Goal: Navigation & Orientation: Find specific page/section

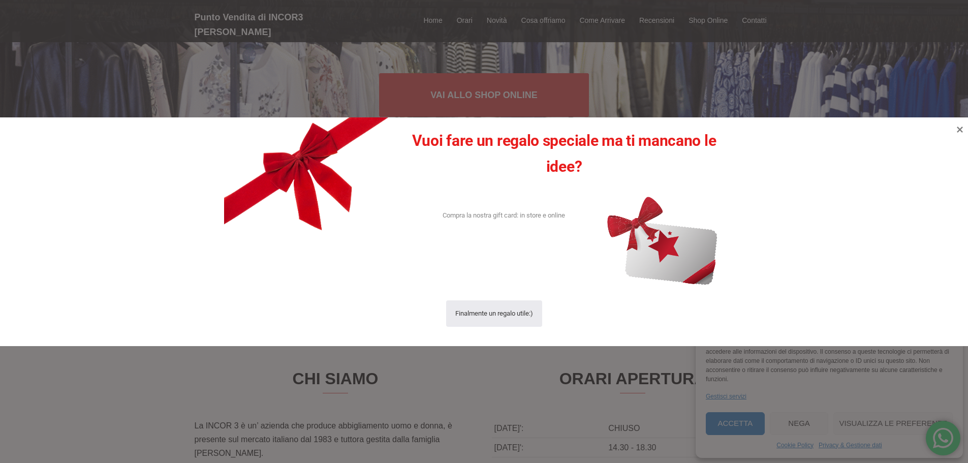
scroll to position [153, 0]
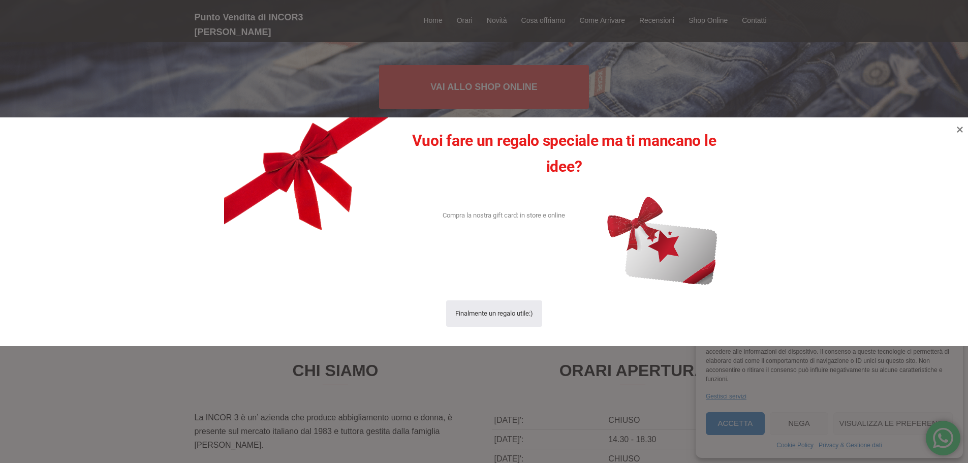
click at [738, 429] on div at bounding box center [484, 231] width 968 height 463
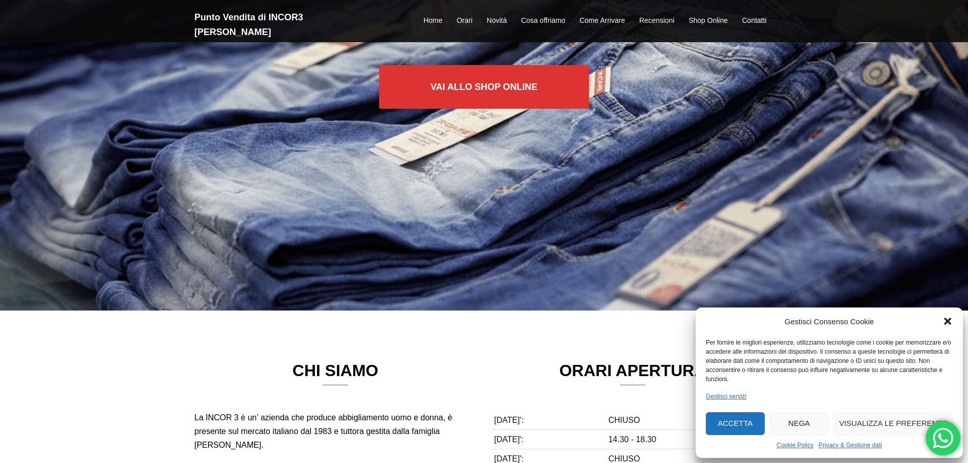
click at [950, 319] on icon "Chiudi la finestra di dialogo" at bounding box center [948, 321] width 7 height 7
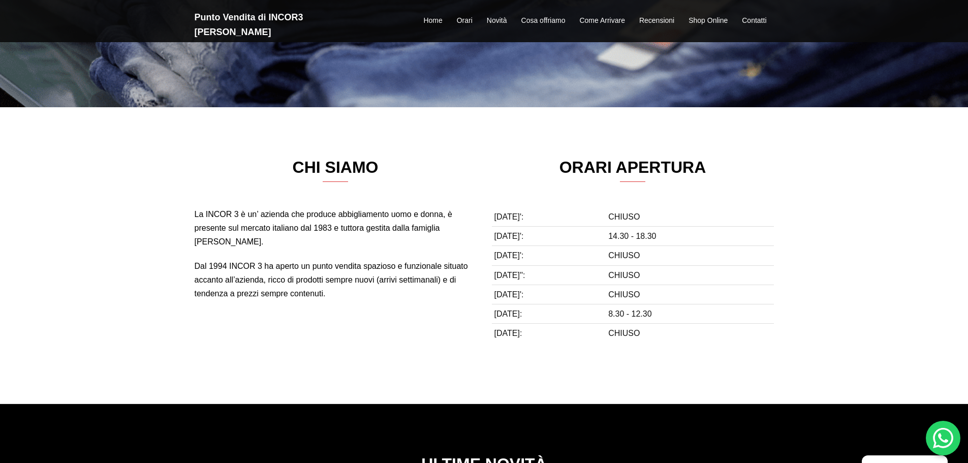
scroll to position [254, 0]
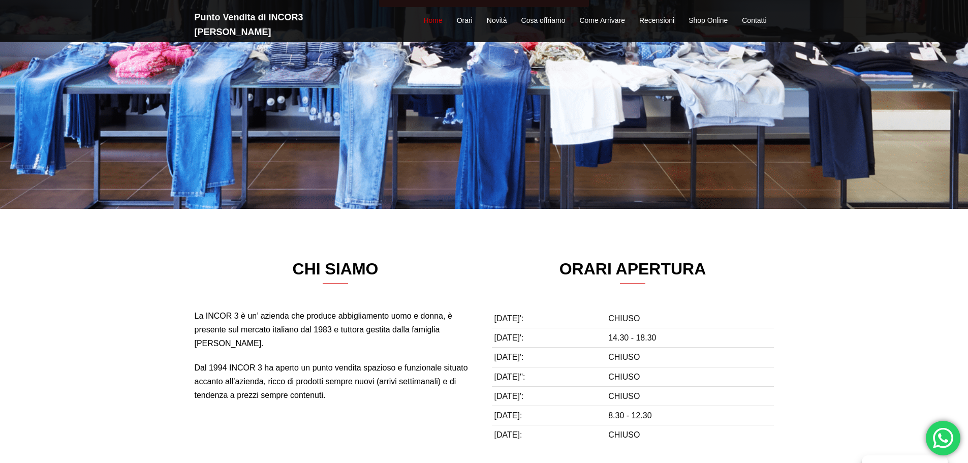
click at [436, 15] on link "Home" at bounding box center [432, 21] width 19 height 12
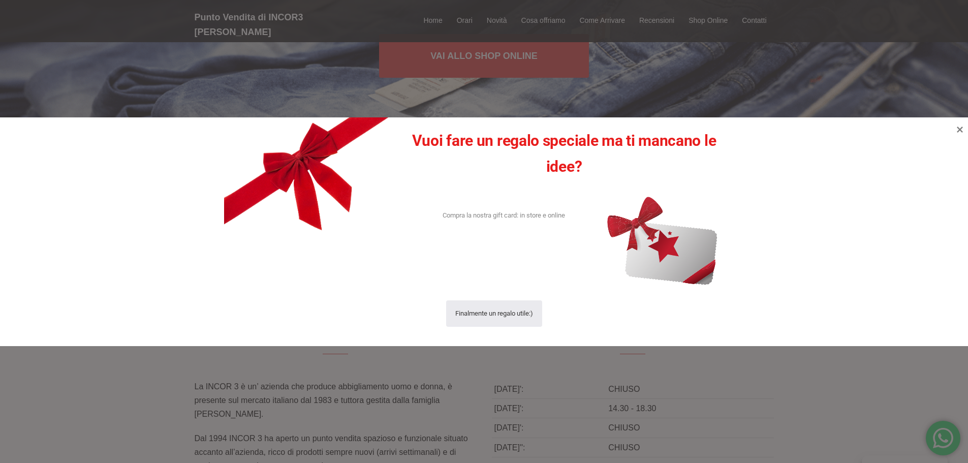
scroll to position [102, 0]
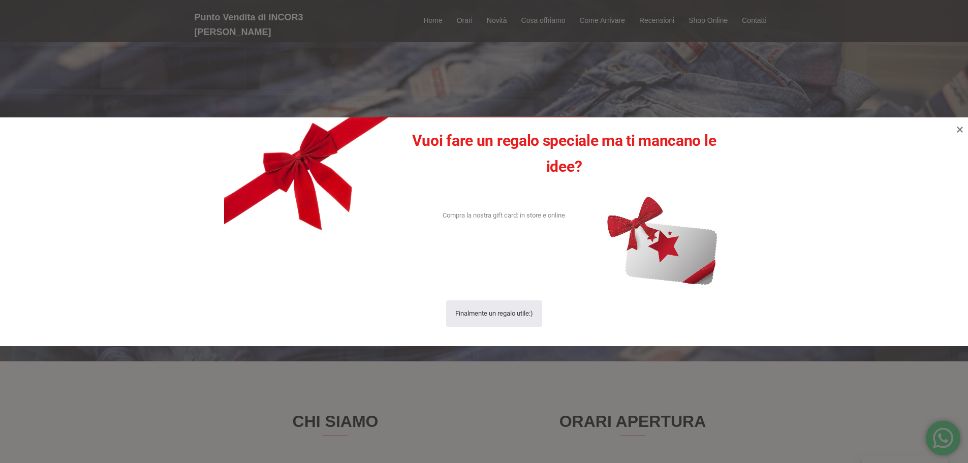
click at [602, 14] on div at bounding box center [484, 231] width 968 height 463
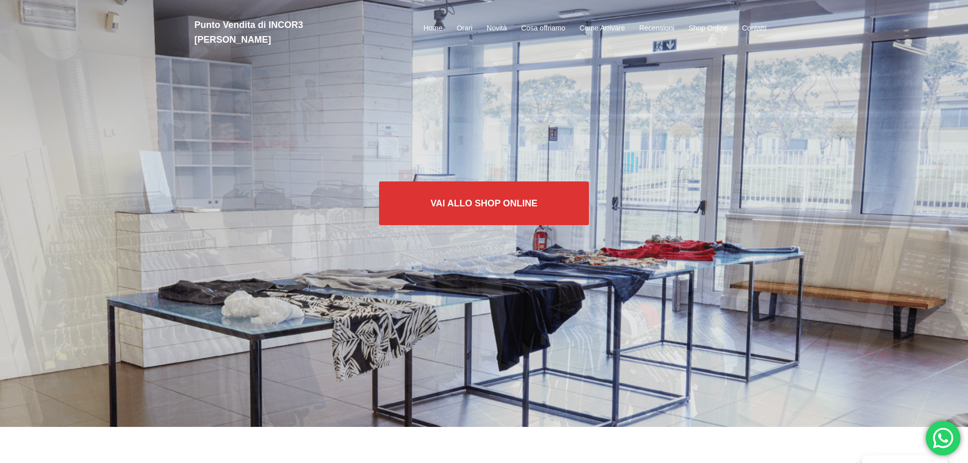
scroll to position [0, 0]
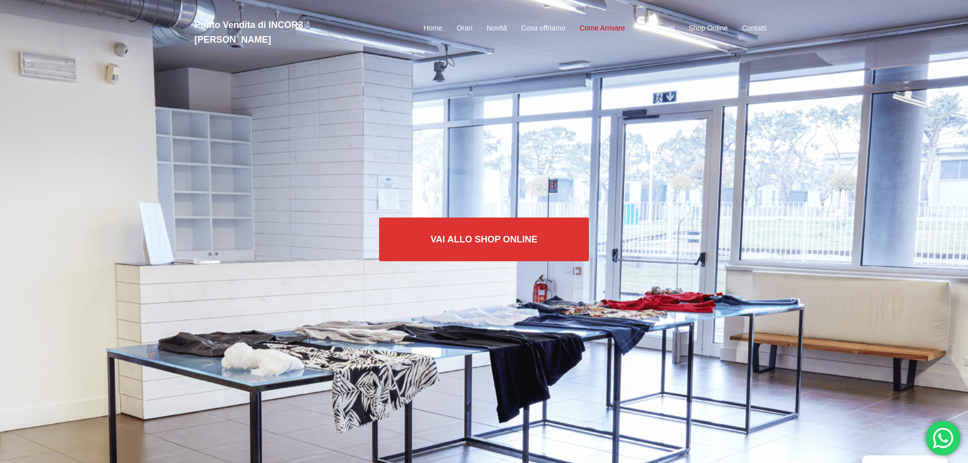
click at [611, 22] on link "Come Arrivare" at bounding box center [602, 28] width 45 height 12
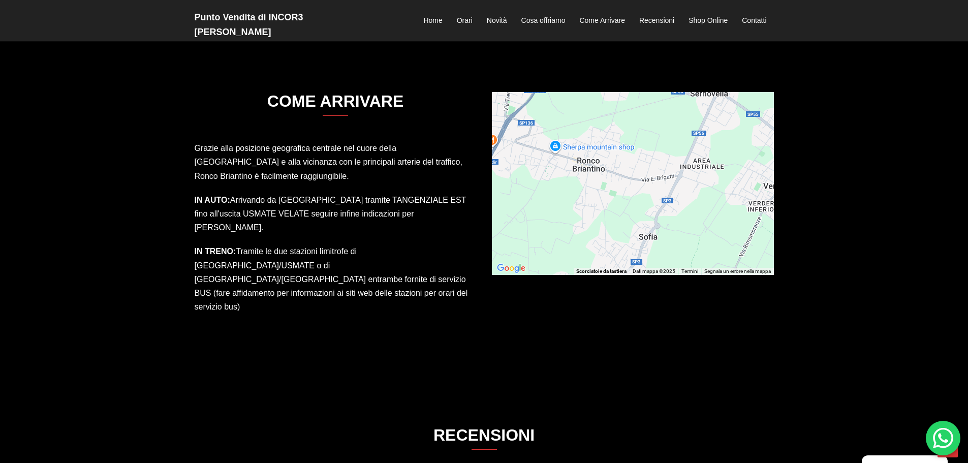
scroll to position [1556, 0]
